Goal: Task Accomplishment & Management: Use online tool/utility

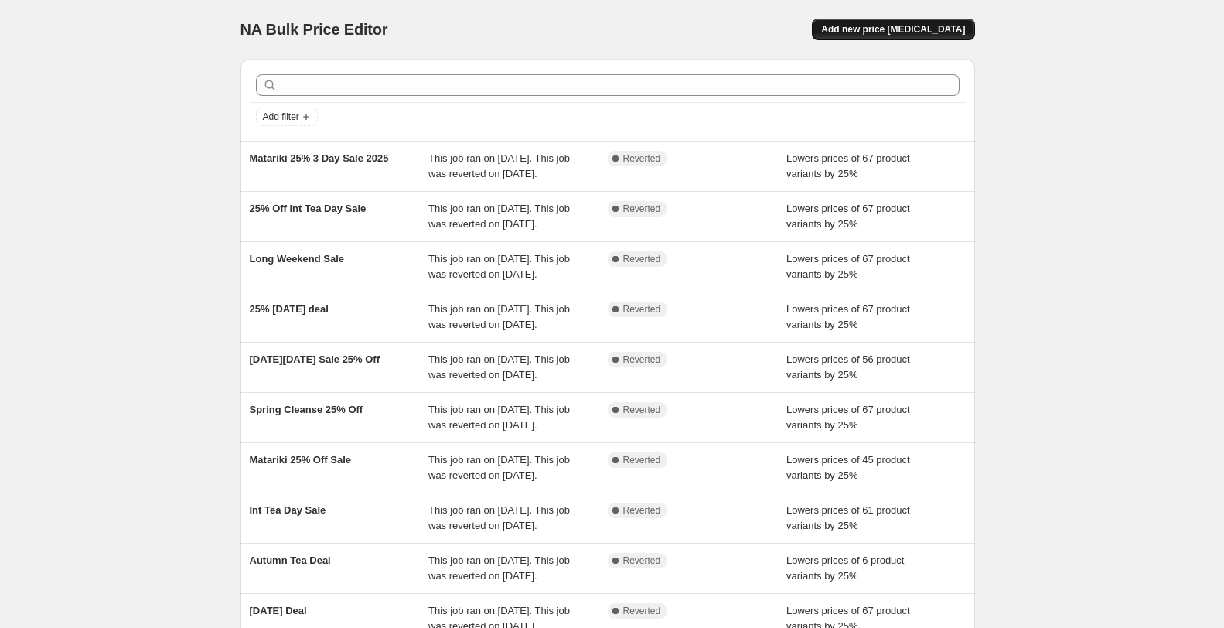
click at [931, 33] on span "Add new price [MEDICAL_DATA]" at bounding box center [893, 29] width 144 height 12
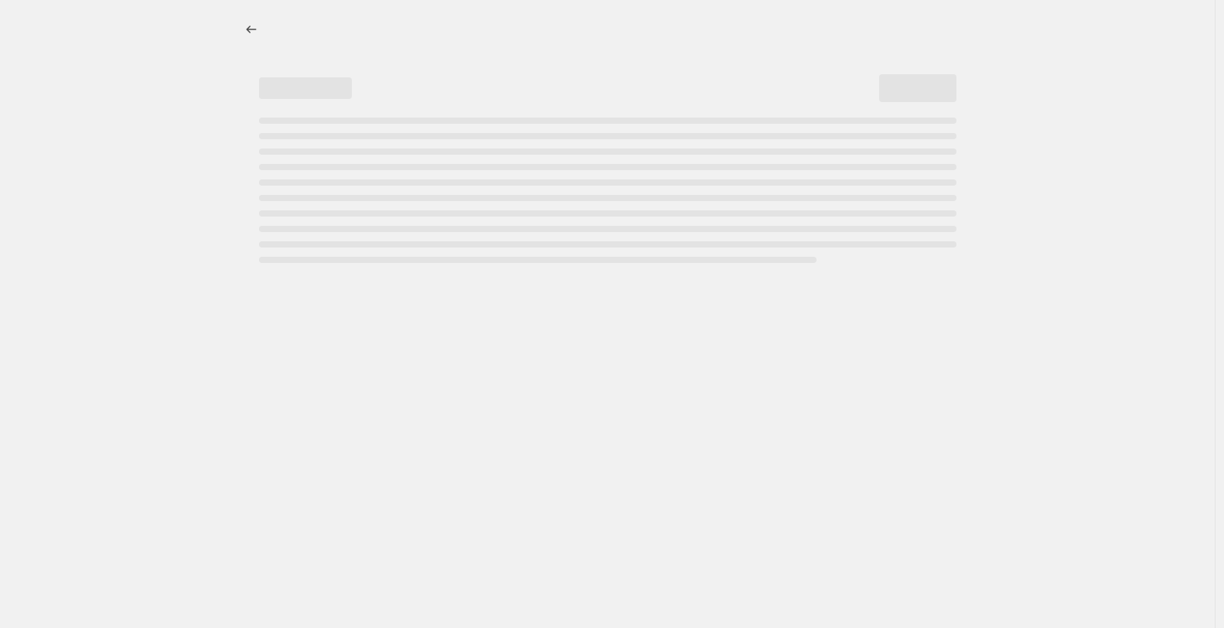
select select "percentage"
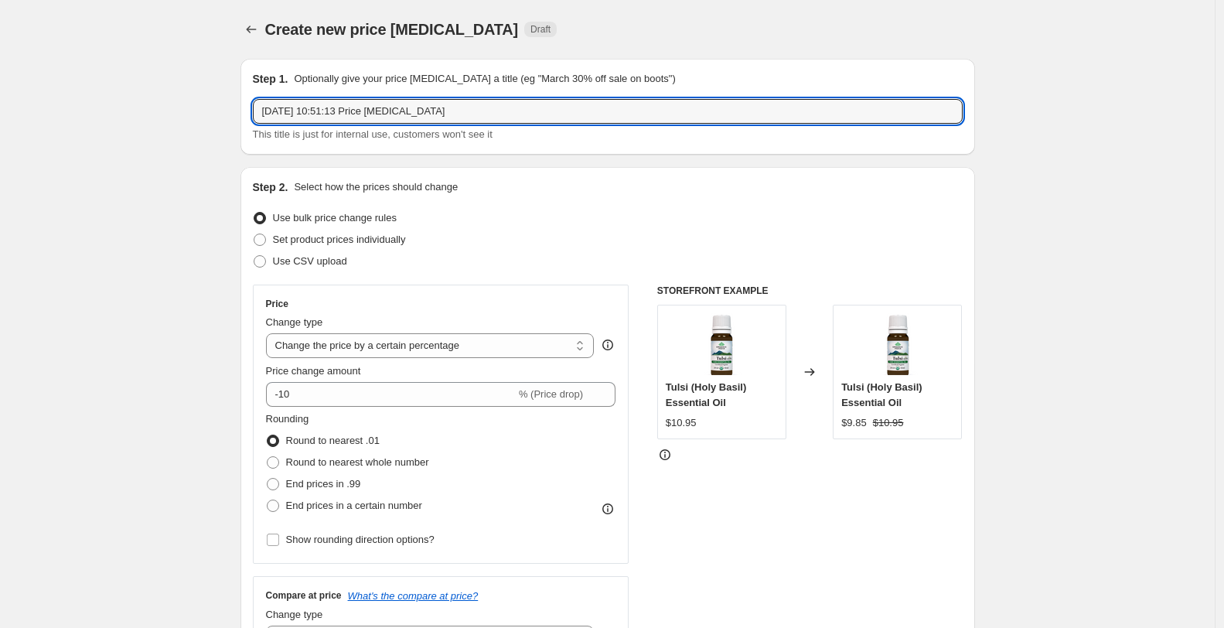
drag, startPoint x: 484, startPoint y: 113, endPoint x: 235, endPoint y: 94, distance: 249.8
click at [413, 109] on input "ORGANIC Awareness MONTH" at bounding box center [608, 111] width 710 height 25
click at [391, 110] on input "Organic Awareness Month Sale" at bounding box center [608, 111] width 710 height 25
type input "Organic Awareness Month 25% Off Sale"
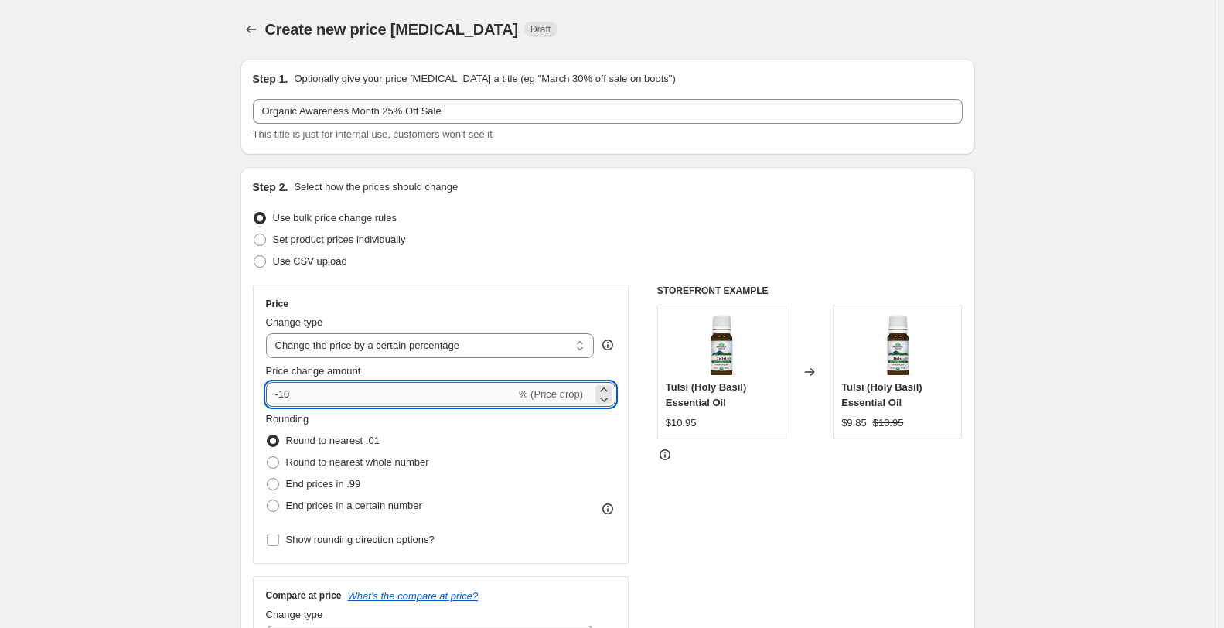
drag, startPoint x: 300, startPoint y: 395, endPoint x: 285, endPoint y: 394, distance: 14.8
click at [285, 394] on input "-10" at bounding box center [391, 394] width 250 height 25
type input "-25"
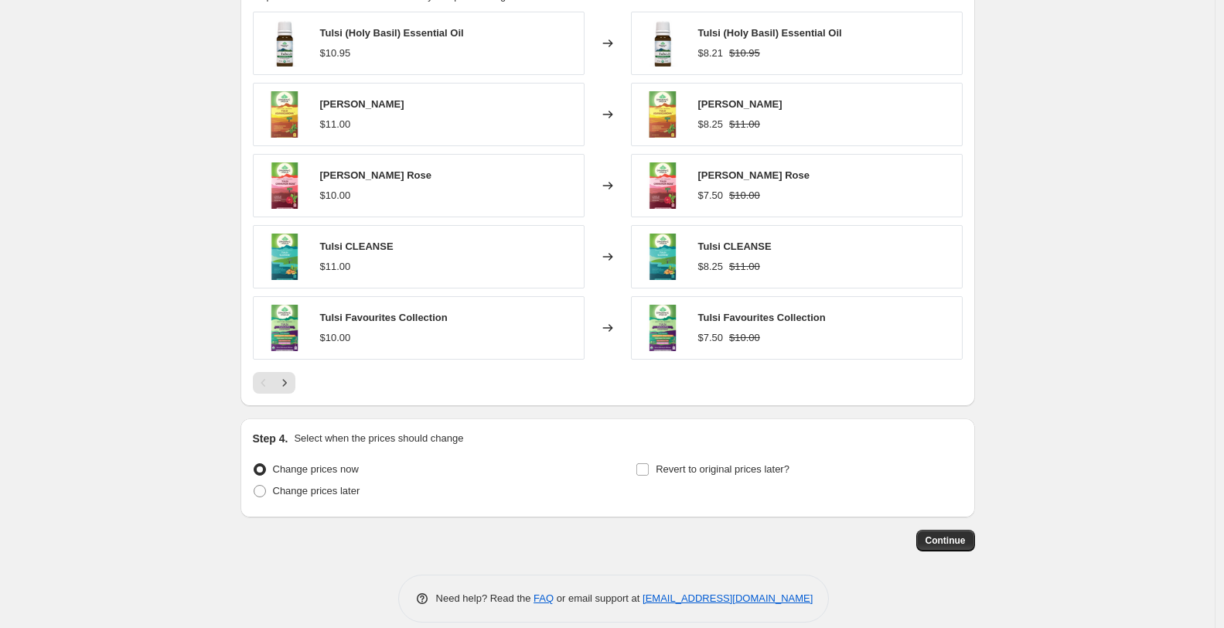
scroll to position [918, 0]
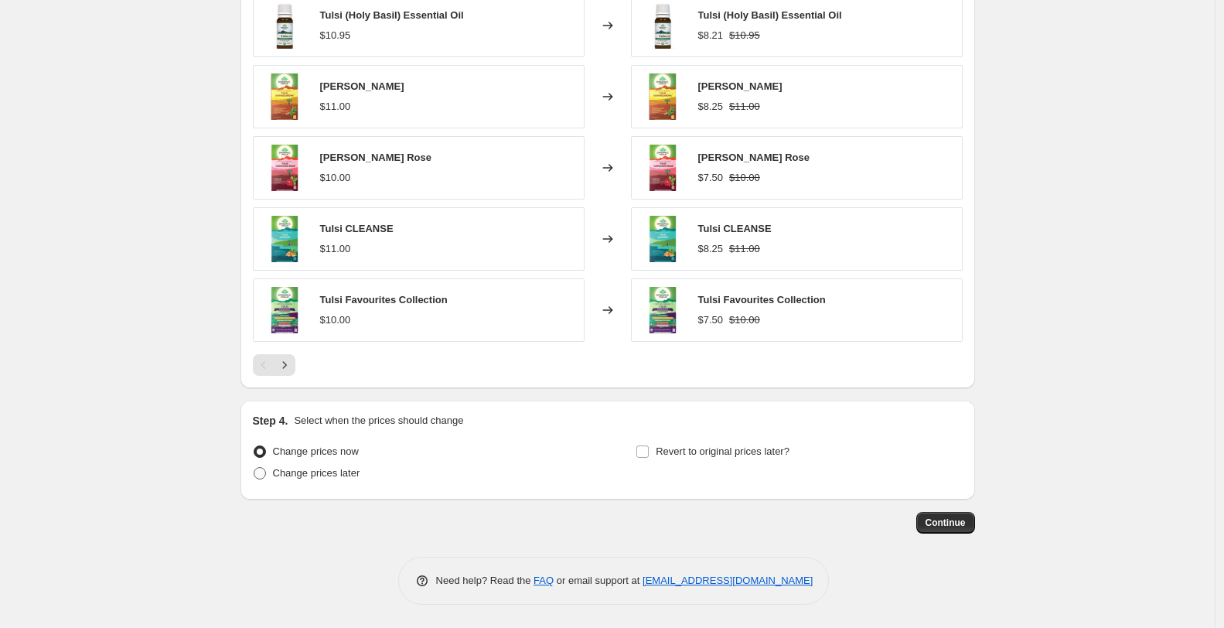
click at [259, 473] on span at bounding box center [260, 473] width 12 height 12
click at [254, 468] on input "Change prices later" at bounding box center [254, 467] width 1 height 1
radio input "true"
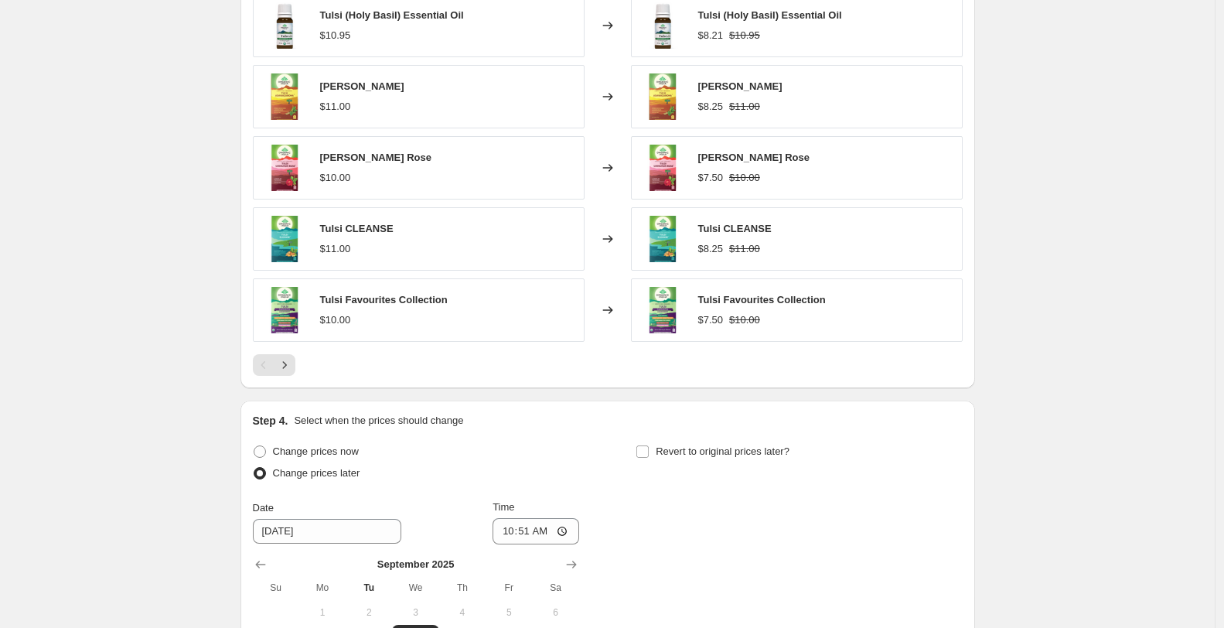
scroll to position [1183, 0]
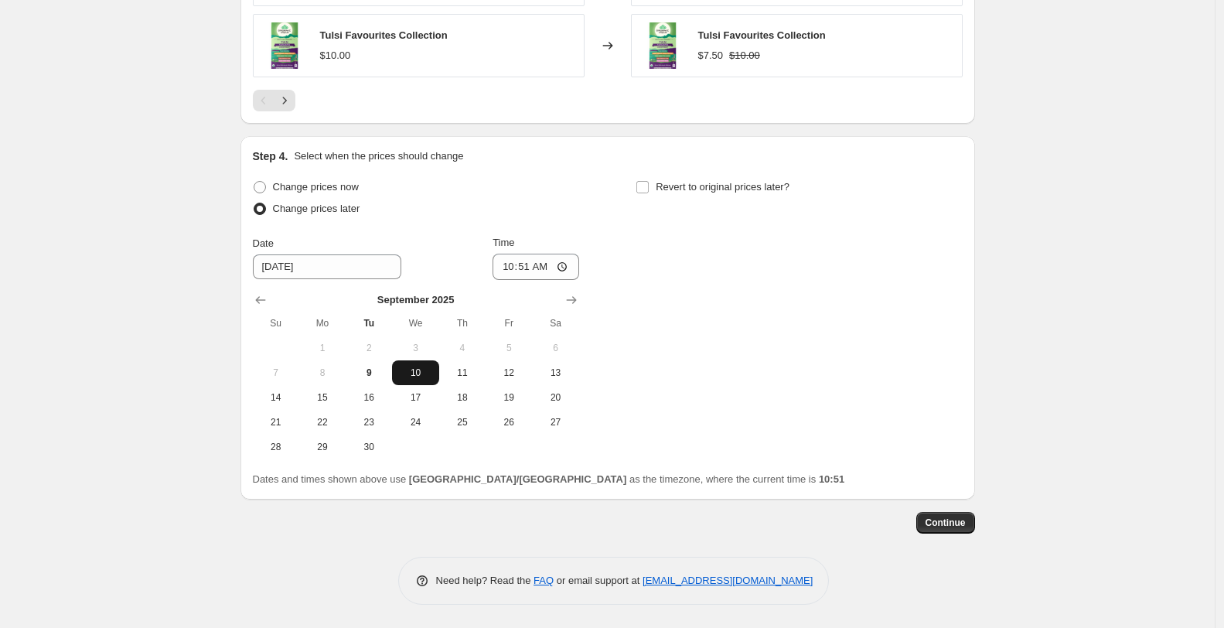
click at [432, 374] on span "10" at bounding box center [415, 373] width 34 height 12
click at [523, 260] on input "10:51" at bounding box center [536, 267] width 87 height 26
click at [513, 270] on input "10:51" at bounding box center [536, 267] width 87 height 26
type input "23:00"
click at [648, 188] on input "Revert to original prices later?" at bounding box center [643, 187] width 12 height 12
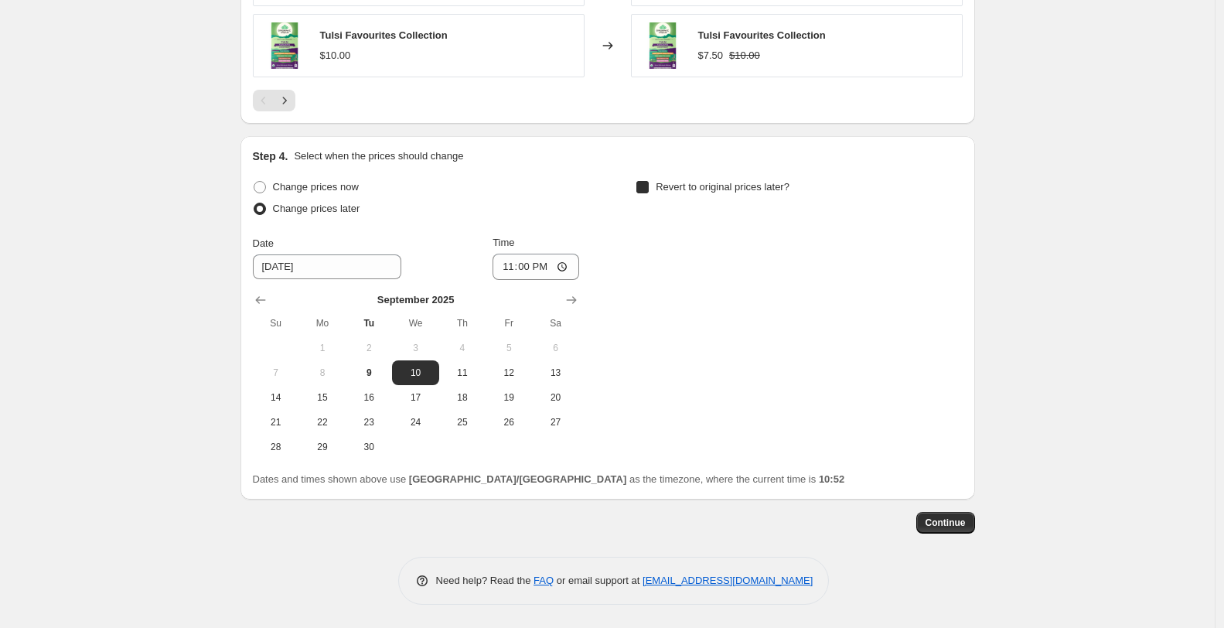
checkbox input "true"
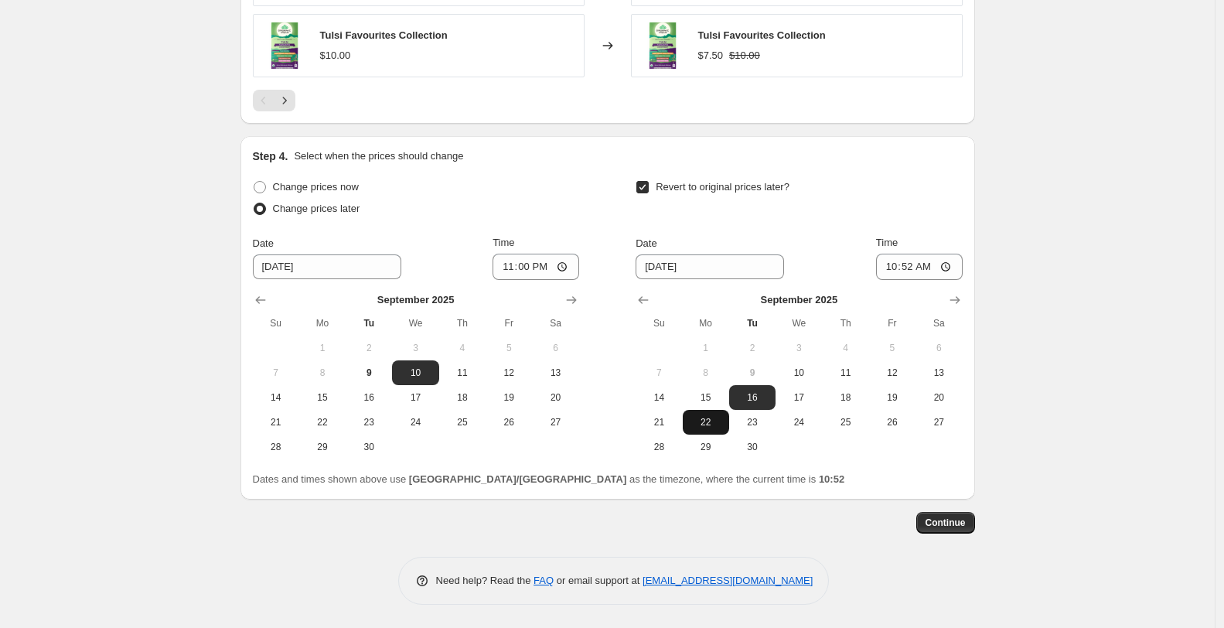
click at [691, 423] on button "22" at bounding box center [706, 422] width 46 height 25
type input "[DATE]"
click at [889, 265] on input "10:52" at bounding box center [919, 267] width 87 height 26
type input "05:00"
click at [956, 528] on span "Continue" at bounding box center [946, 523] width 40 height 12
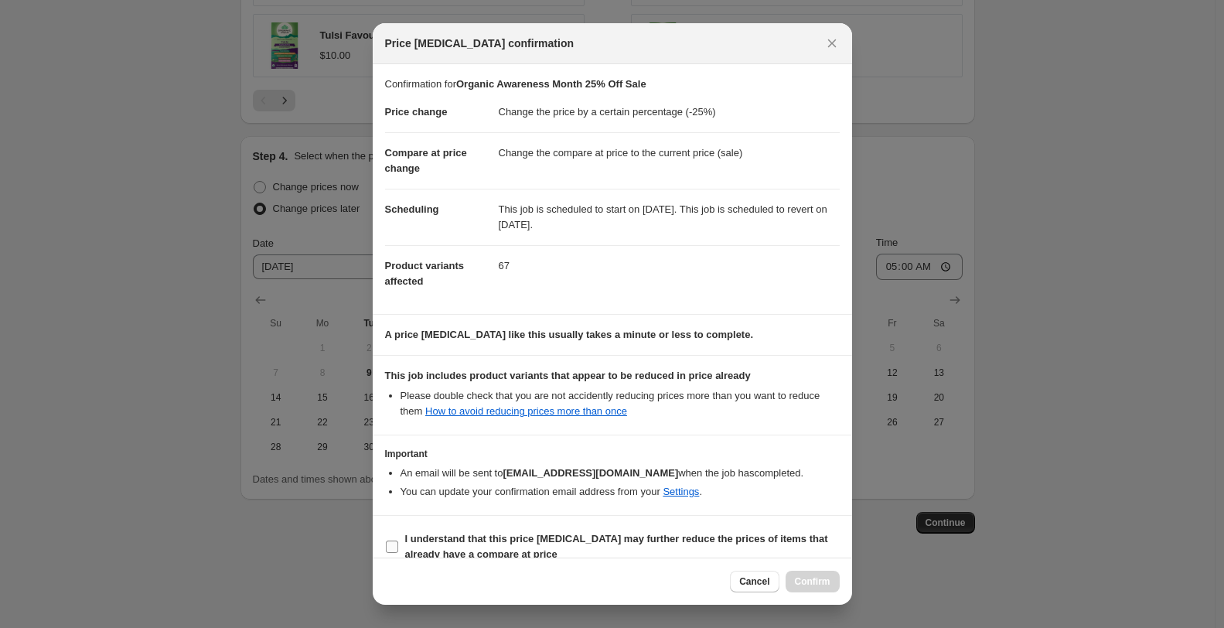
click at [391, 538] on label "I understand that this price [MEDICAL_DATA] may further reduce the prices of it…" at bounding box center [612, 546] width 455 height 37
click at [391, 541] on input "I understand that this price [MEDICAL_DATA] may further reduce the prices of it…" at bounding box center [392, 547] width 12 height 12
checkbox input "true"
click at [803, 581] on span "Confirm" at bounding box center [813, 581] width 36 height 12
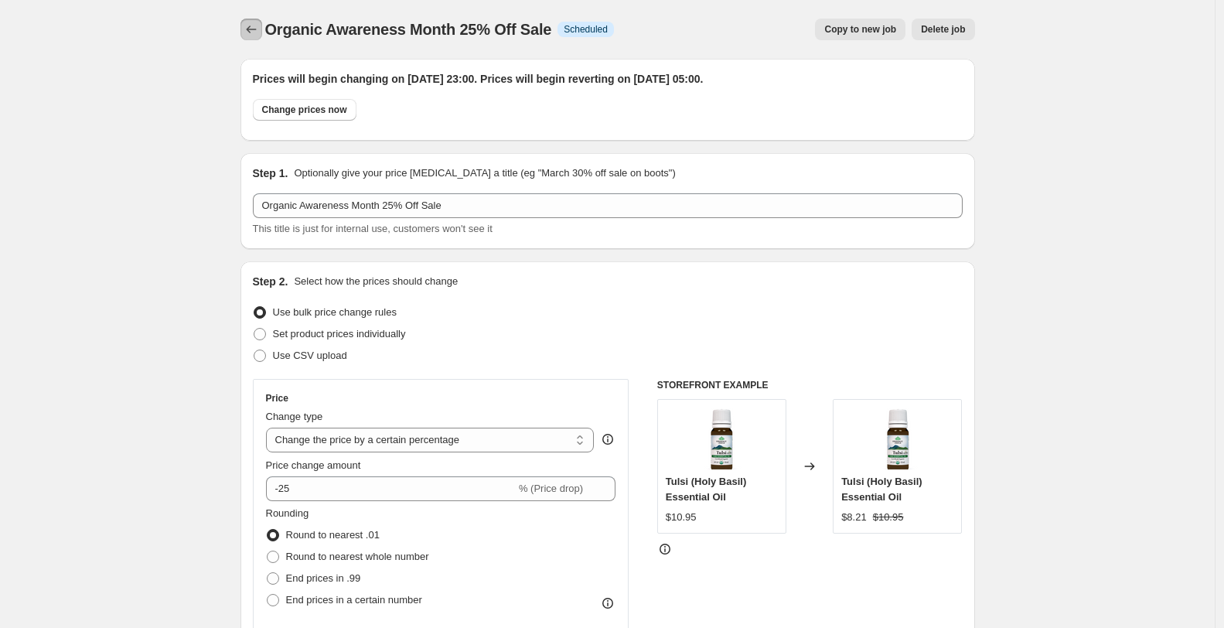
click at [258, 25] on icon "Price change jobs" at bounding box center [251, 29] width 15 height 15
